Goal: Information Seeking & Learning: Find specific fact

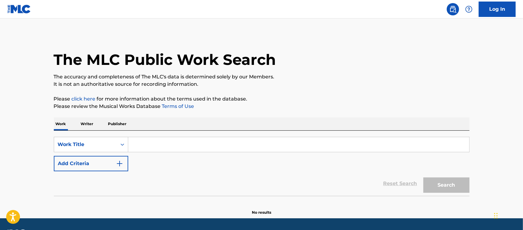
click at [179, 144] on input "Search Form" at bounding box center [298, 144] width 341 height 15
paste input "Oyoge [PERSON_NAME] [PERSON_NAME]"
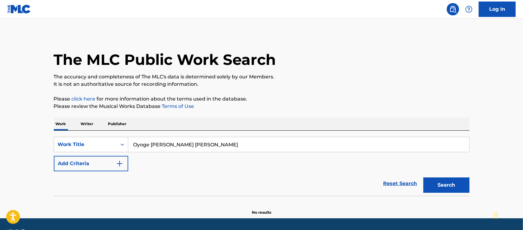
type input "Oyoge [PERSON_NAME] [PERSON_NAME]"
click at [436, 185] on button "Search" at bounding box center [446, 184] width 46 height 15
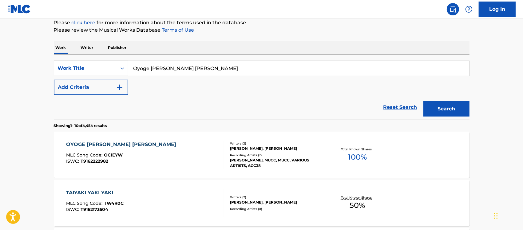
scroll to position [77, 0]
click at [197, 153] on div "OYOGE TAIYAKI YAKI YAKI ONDO MLC Song Code : OC1EYW ISWC : T9162222982" at bounding box center [145, 154] width 158 height 28
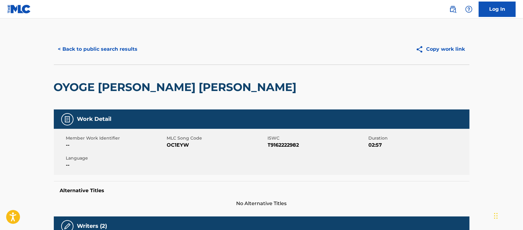
scroll to position [77, 0]
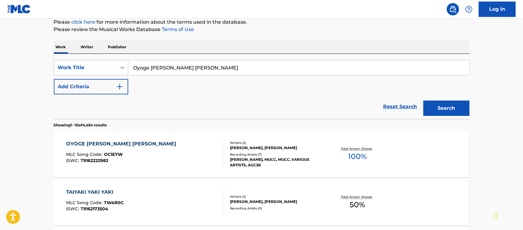
drag, startPoint x: 175, startPoint y: 65, endPoint x: 106, endPoint y: 65, distance: 68.3
click at [106, 65] on div "SearchWithCriteriaf6347602-040e-4483-bf3d-ab8bfaf8d6e4 Work Title Oyoge [PERSON…" at bounding box center [262, 67] width 416 height 15
paste input "[PERSON_NAME]"
type input "[PERSON_NAME]"
click at [423, 101] on button "Search" at bounding box center [446, 108] width 46 height 15
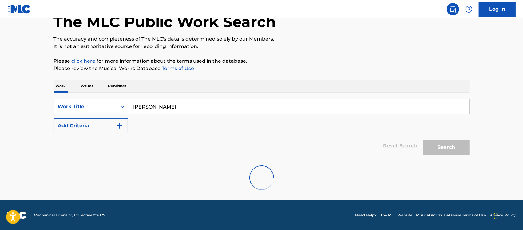
scroll to position [38, 0]
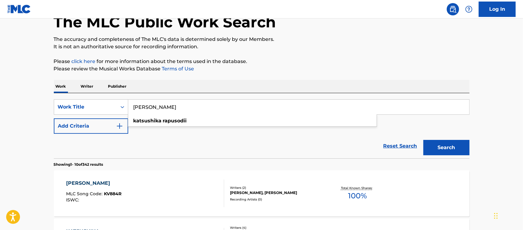
click at [258, 165] on section "Showing 1 - 10 of 342 results" at bounding box center [262, 162] width 416 height 9
click at [174, 198] on div "[PERSON_NAME] MLC Song Code : KV884R ISWC :" at bounding box center [145, 194] width 158 height 28
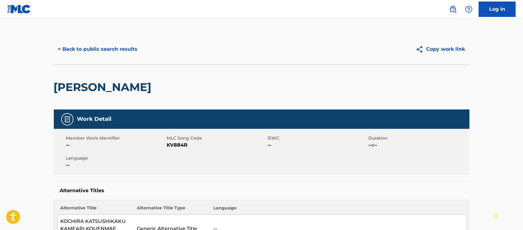
drag, startPoint x: 202, startPoint y: 85, endPoint x: 37, endPoint y: 79, distance: 165.5
copy h2 "[PERSON_NAME]"
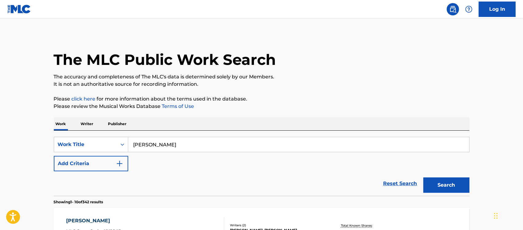
drag, startPoint x: 191, startPoint y: 142, endPoint x: 135, endPoint y: 127, distance: 58.6
paste input "Orenj"
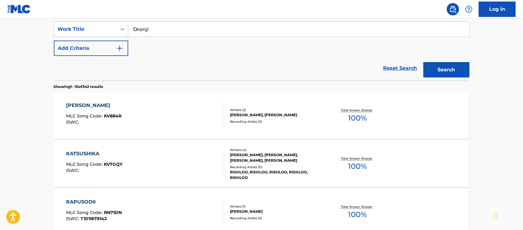
type input "Orenji"
click at [447, 67] on button "Search" at bounding box center [446, 69] width 46 height 15
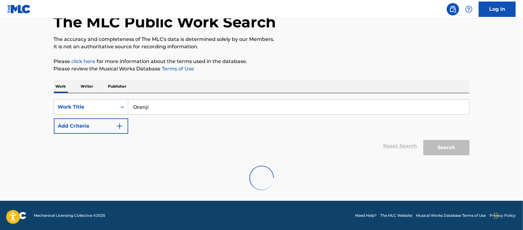
scroll to position [115, 0]
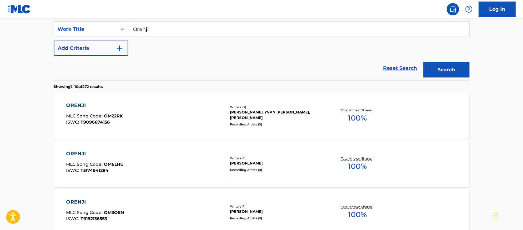
click at [159, 118] on div "ORENJI MLC Song Code : OM22RK ISWC : T9096674156" at bounding box center [145, 116] width 158 height 28
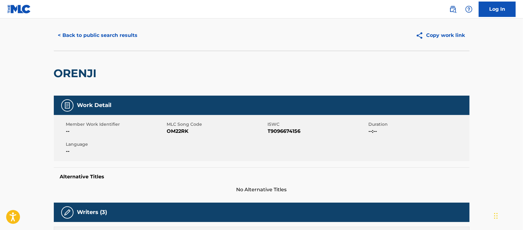
scroll to position [6, 0]
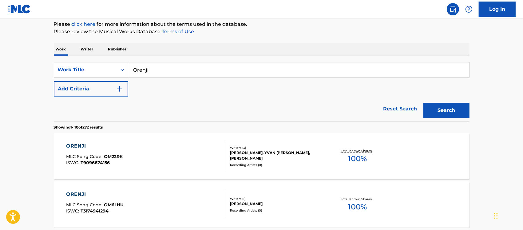
scroll to position [77, 0]
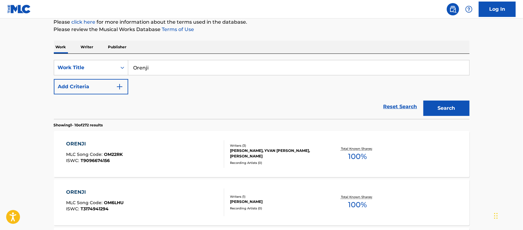
click at [119, 82] on button "Add Criteria" at bounding box center [91, 86] width 74 height 15
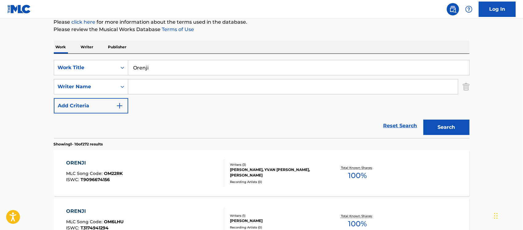
click at [157, 91] on input "Search Form" at bounding box center [293, 86] width 330 height 15
paste input "Michiru"
type input "Michiru"
click at [439, 127] on button "Search" at bounding box center [446, 127] width 46 height 15
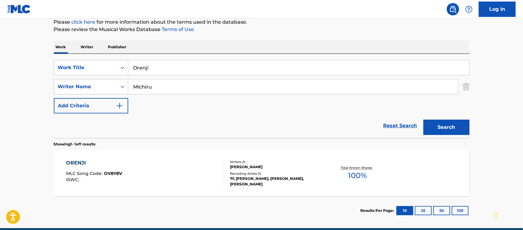
click at [173, 173] on div "ORENJI MLC Song Code : OV8Y8V ISWC :" at bounding box center [145, 173] width 158 height 28
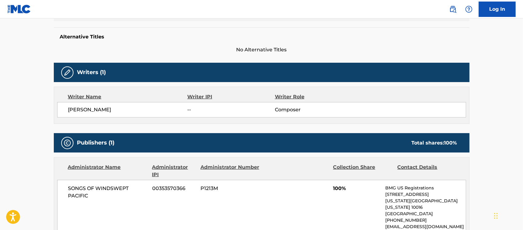
scroll to position [192, 0]
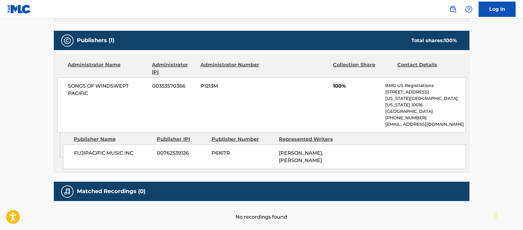
scroll to position [149, 0]
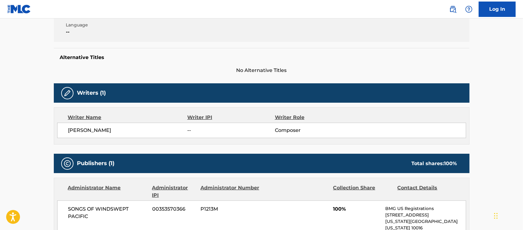
scroll to position [154, 0]
